Goal: Navigation & Orientation: Understand site structure

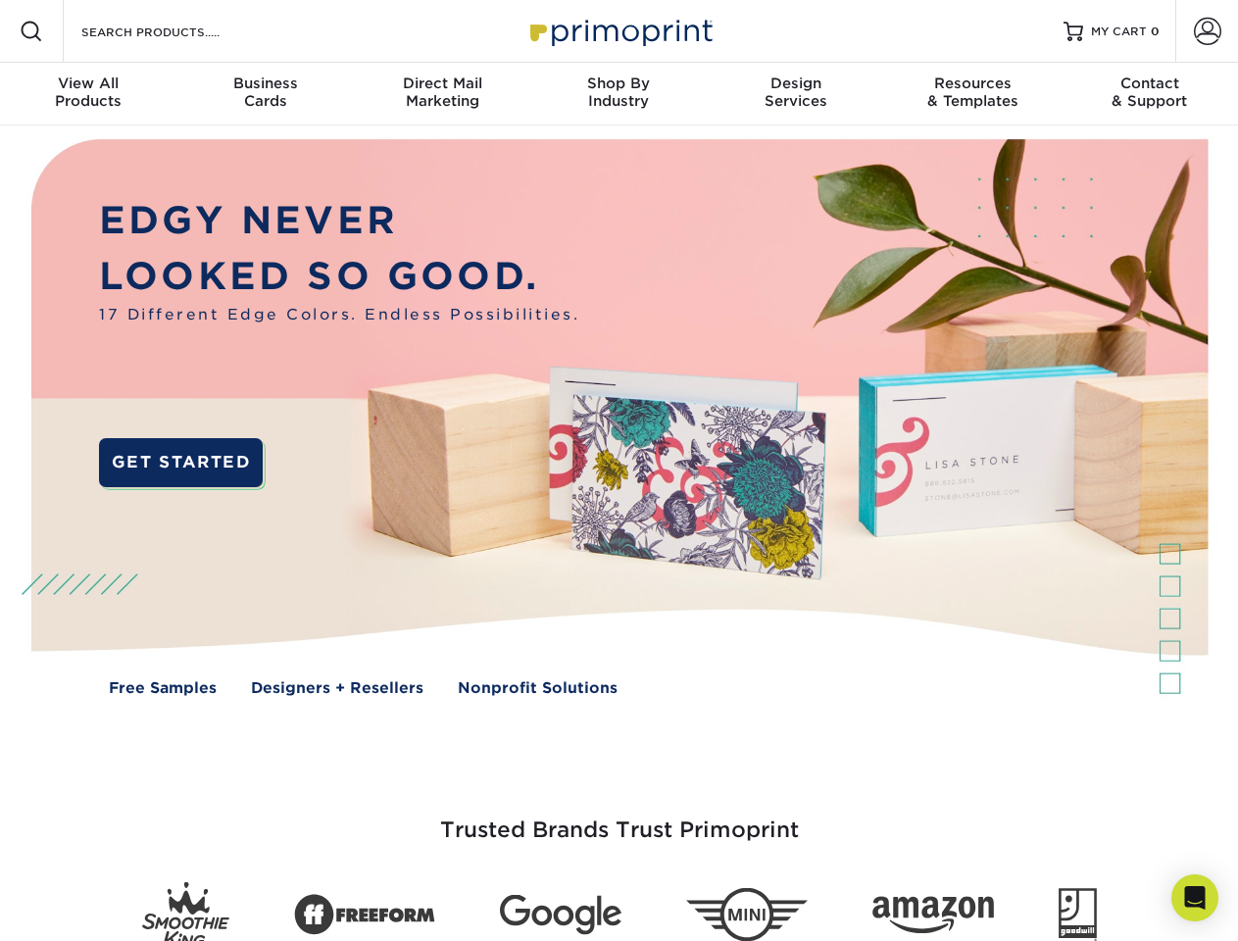
click at [619, 471] on img at bounding box center [619, 432] width 1226 height 613
click at [31, 31] on span at bounding box center [32, 32] width 24 height 24
click at [1207, 31] on span at bounding box center [1207, 31] width 27 height 27
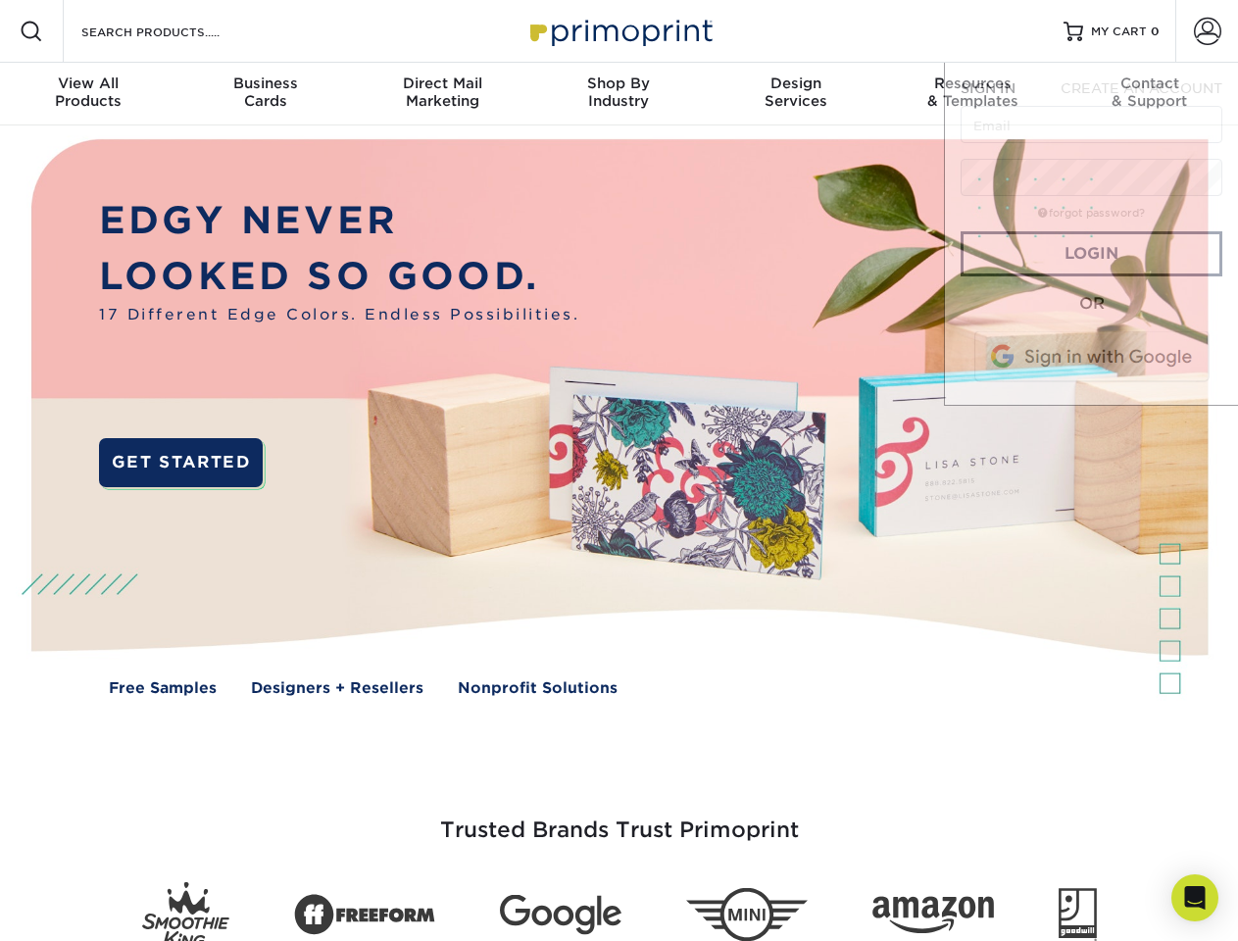
click at [88, 94] on div "View All Products" at bounding box center [88, 92] width 176 height 35
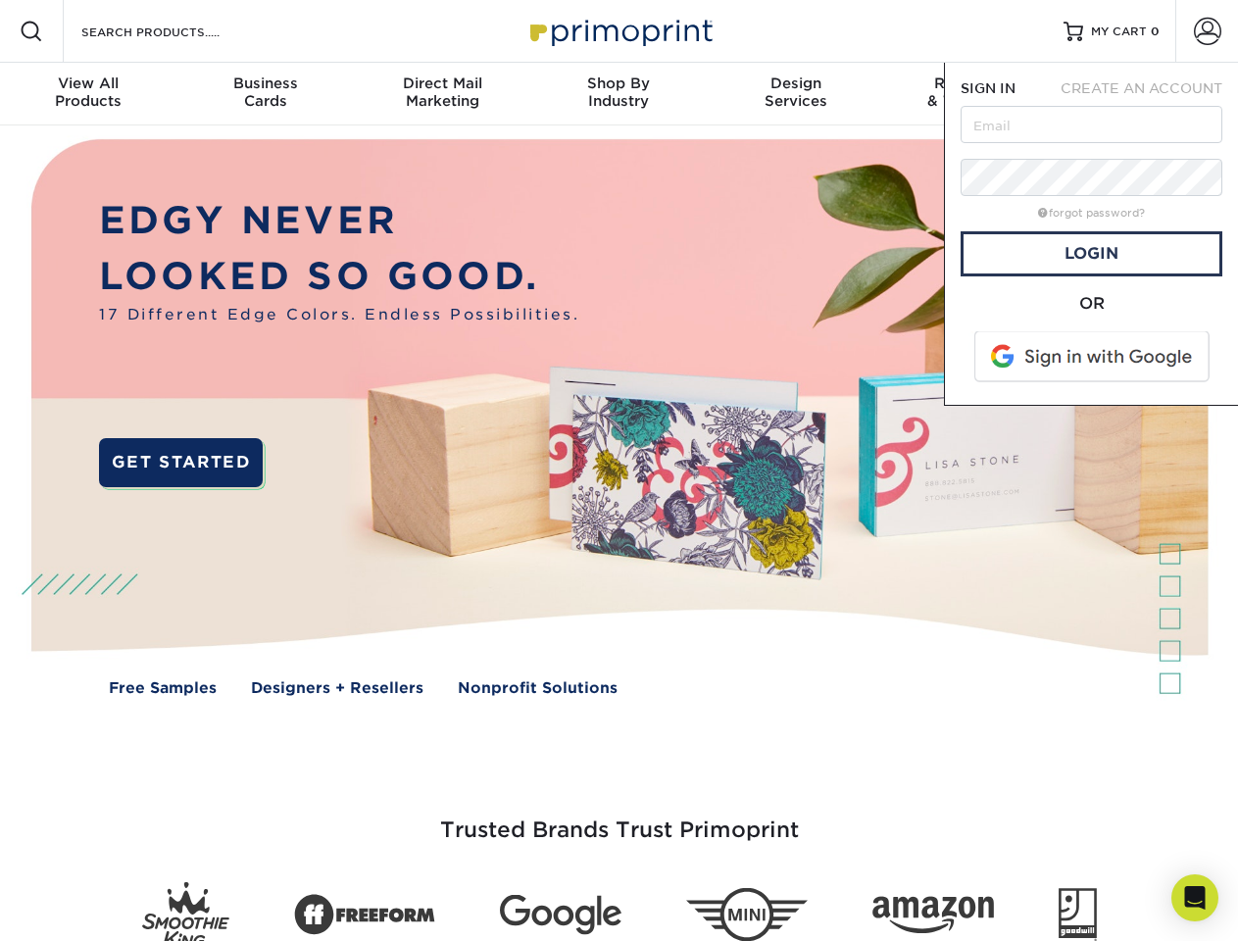
click at [265, 94] on div "Business Cards" at bounding box center [264, 92] width 176 height 35
click at [442, 94] on div "Direct Mail Marketing" at bounding box center [442, 92] width 176 height 35
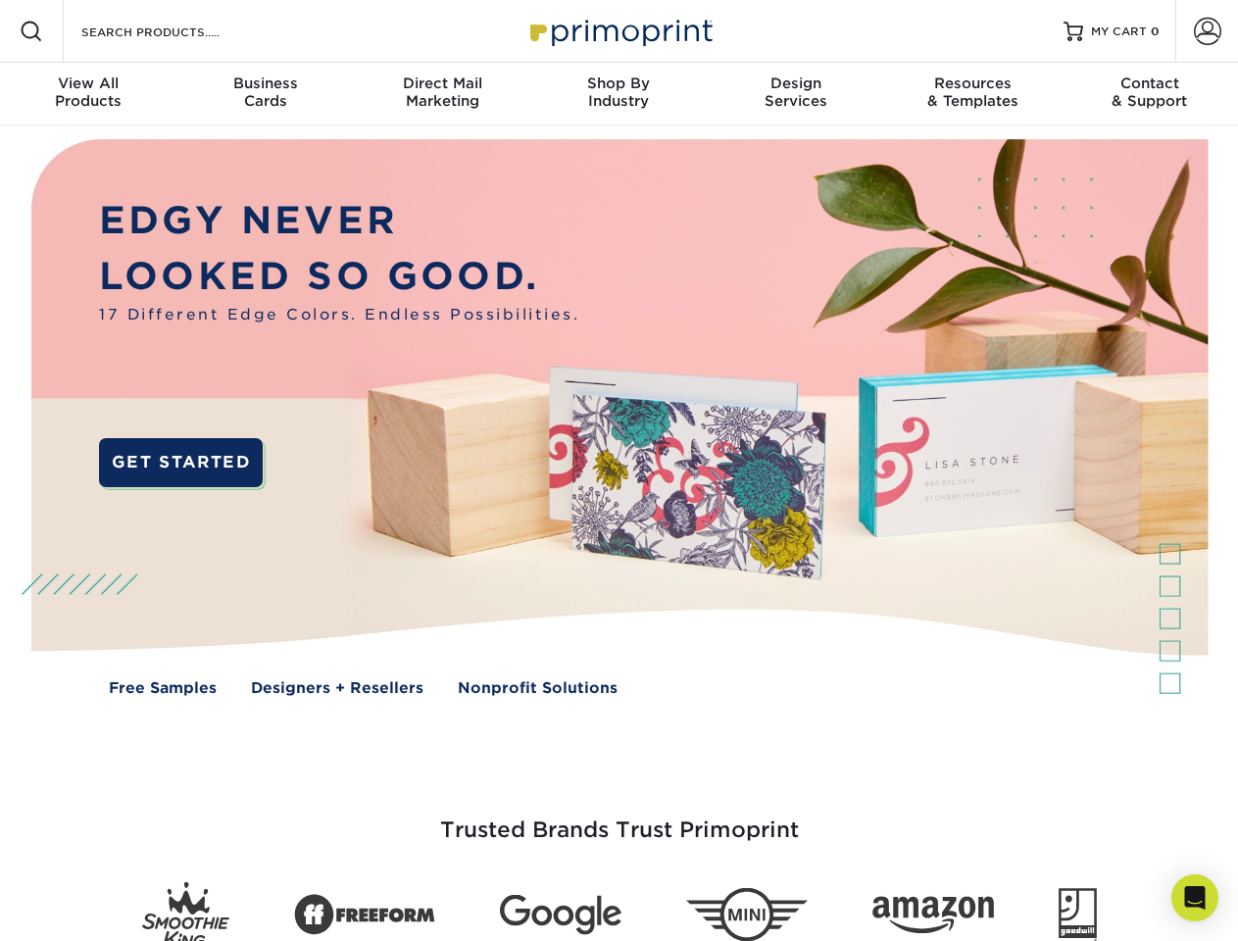
click at [619, 94] on div "Shop By Industry" at bounding box center [618, 92] width 176 height 35
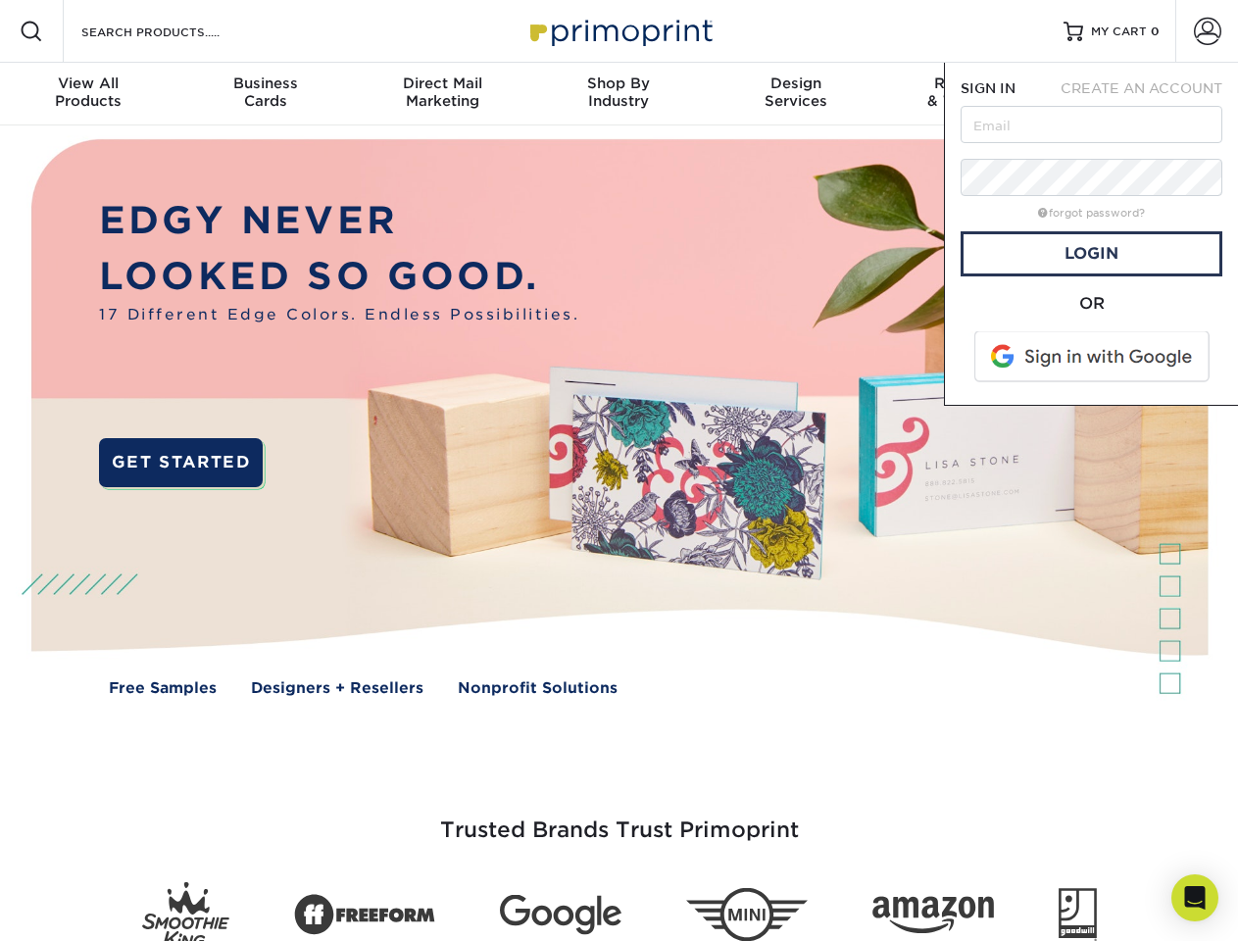
click at [796, 94] on div "Design Services" at bounding box center [796, 92] width 176 height 35
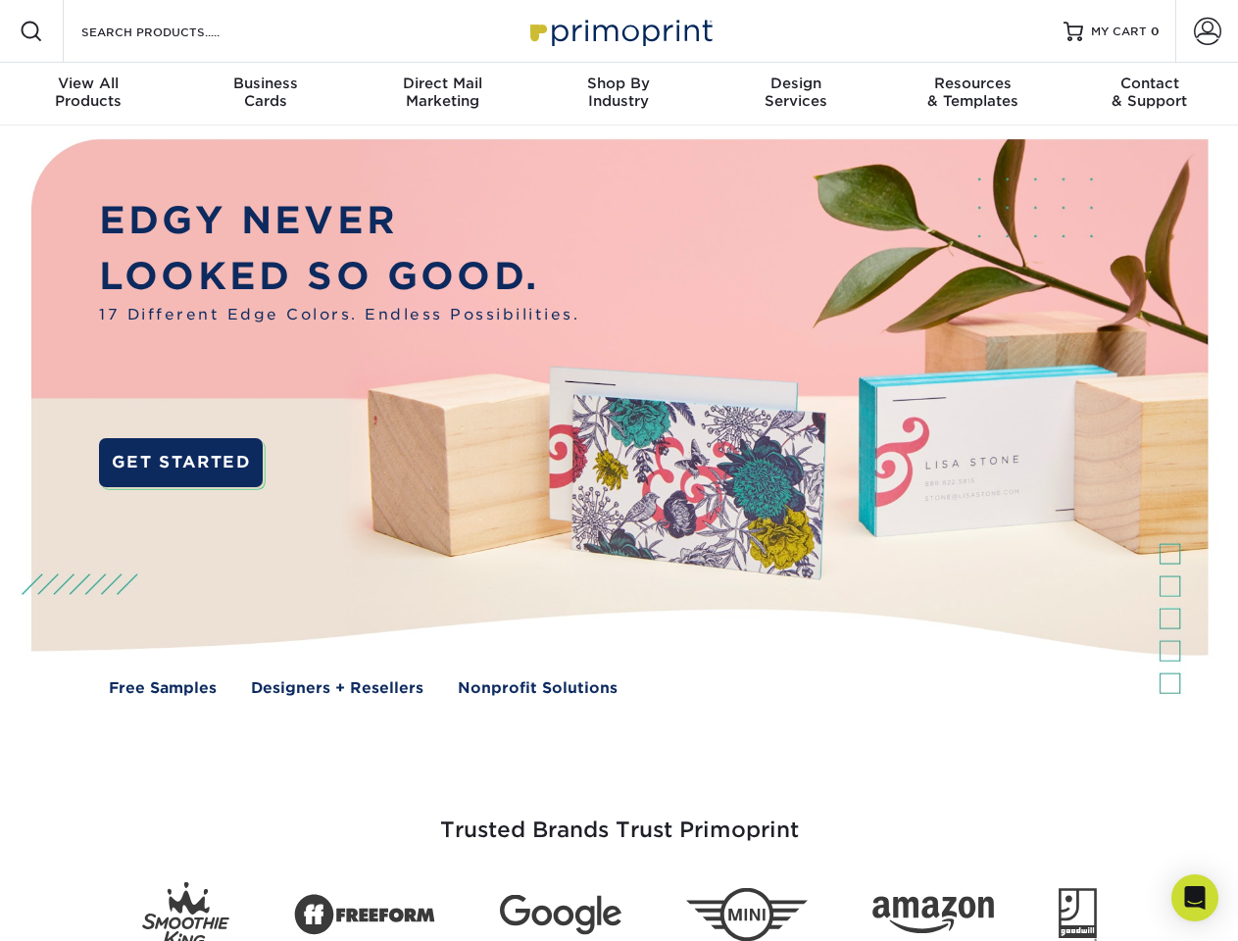
click at [973, 94] on span "SIGN IN" at bounding box center [988, 88] width 55 height 16
click at [1150, 94] on div "Contact & Support" at bounding box center [1150, 92] width 176 height 35
